Goal: Task Accomplishment & Management: Use online tool/utility

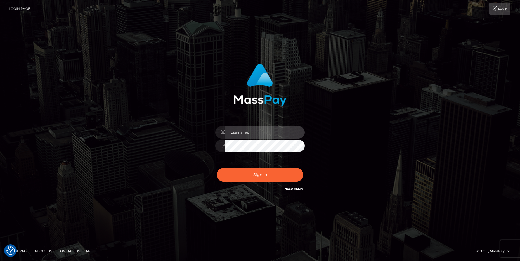
type input "cheli"
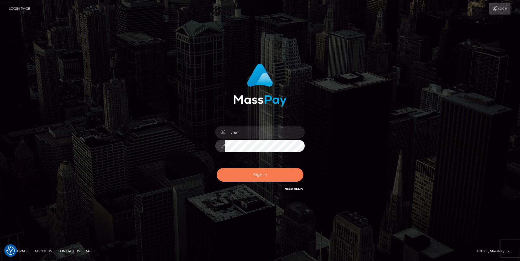
click at [226, 172] on button "Sign in" at bounding box center [260, 175] width 87 height 14
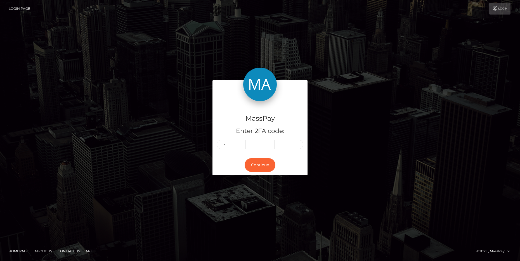
type input "5"
type input "9"
type input "2"
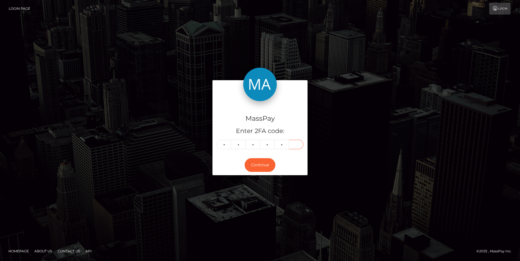
type input "7"
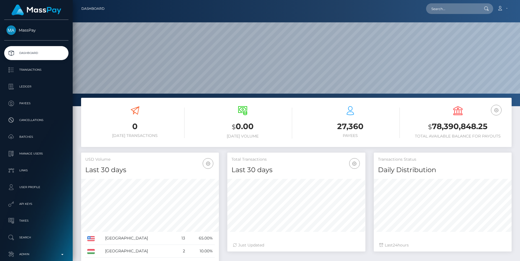
scroll to position [99, 138]
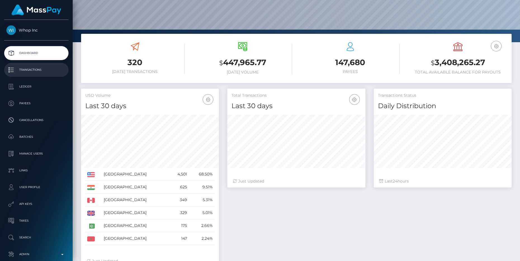
click at [47, 72] on p "Transactions" at bounding box center [36, 70] width 60 height 8
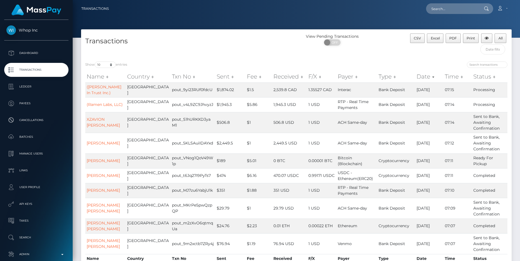
click at [215, 78] on th "Sent" at bounding box center [230, 76] width 30 height 11
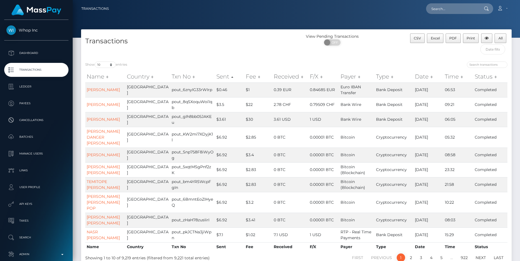
click at [215, 77] on th "Sent" at bounding box center [229, 76] width 29 height 11
click at [106, 65] on select "10 25 50 100 250 500 1,000 3,500 All" at bounding box center [105, 64] width 21 height 6
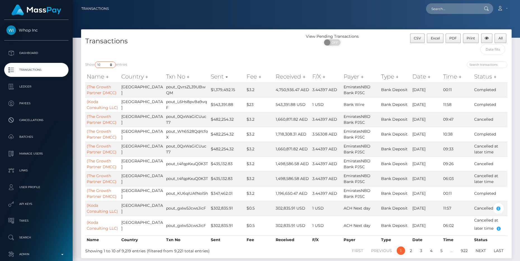
select select "100"
click at [95, 61] on select "10 25 50 100 250 500 1,000 3,500 All" at bounding box center [105, 64] width 21 height 6
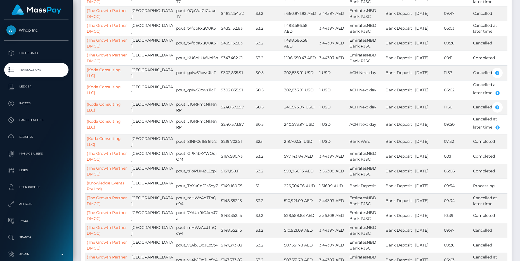
scroll to position [136, 0]
click at [219, 186] on td "$149,180.35" at bounding box center [236, 185] width 35 height 15
copy td "$149,180.35"
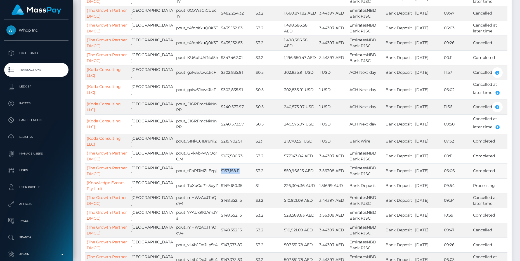
drag, startPoint x: 208, startPoint y: 171, endPoint x: 228, endPoint y: 171, distance: 20.1
click at [228, 171] on td "$157,158.11" at bounding box center [236, 170] width 35 height 15
click at [219, 172] on td "$157,158.11" at bounding box center [236, 170] width 35 height 15
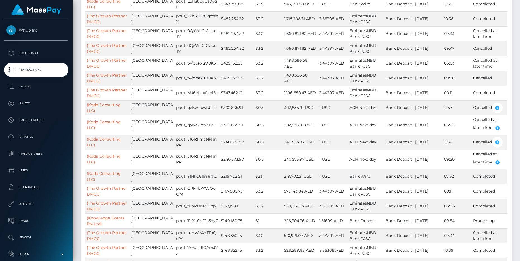
scroll to position [0, 0]
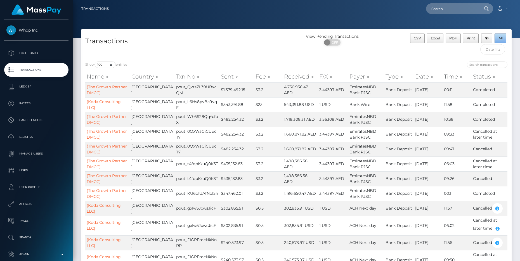
click at [499, 39] on span "All" at bounding box center [500, 38] width 4 height 4
